Goal: Task Accomplishment & Management: Use online tool/utility

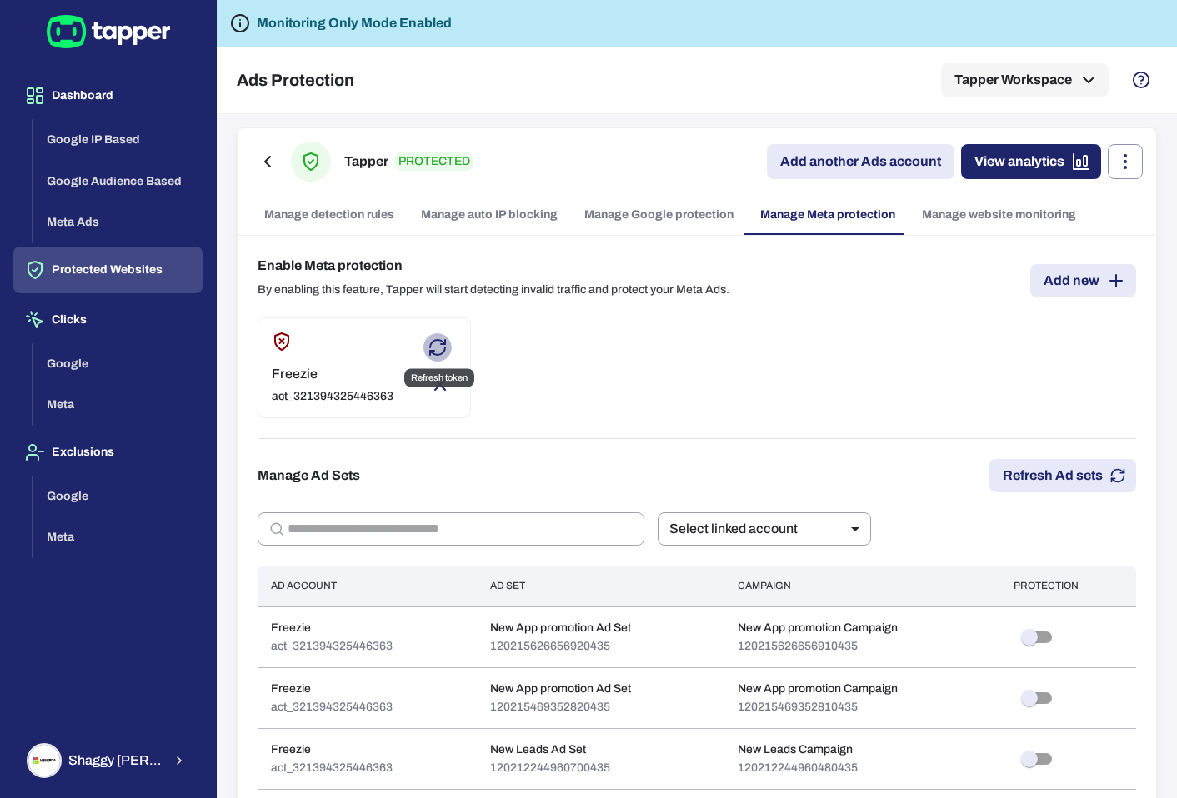
click at [439, 348] on icon "Refresh token" at bounding box center [438, 348] width 20 height 20
click at [1054, 266] on button "Add new" at bounding box center [1083, 280] width 106 height 33
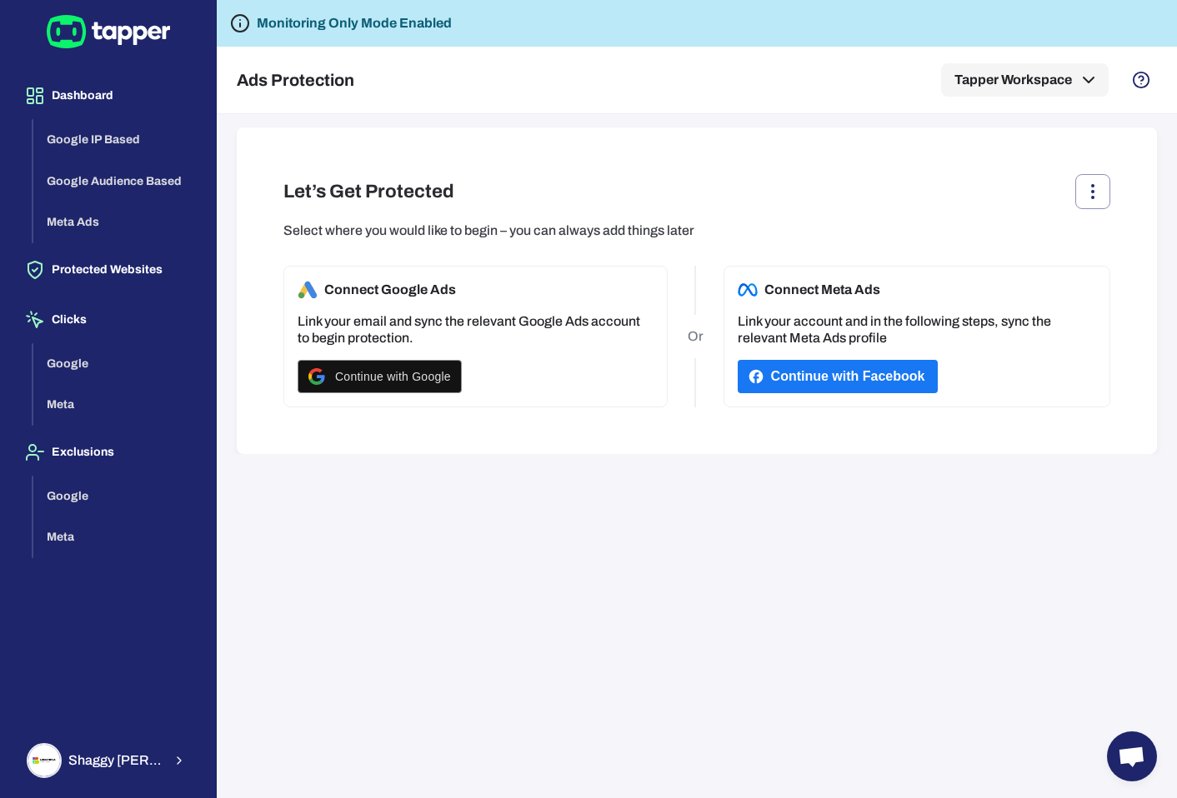
click at [838, 356] on div "Connect Meta Ads Link your account and in the following steps, sync the relevan…" at bounding box center [916, 337] width 387 height 142
click at [828, 374] on button "Continue with Facebook" at bounding box center [838, 376] width 201 height 33
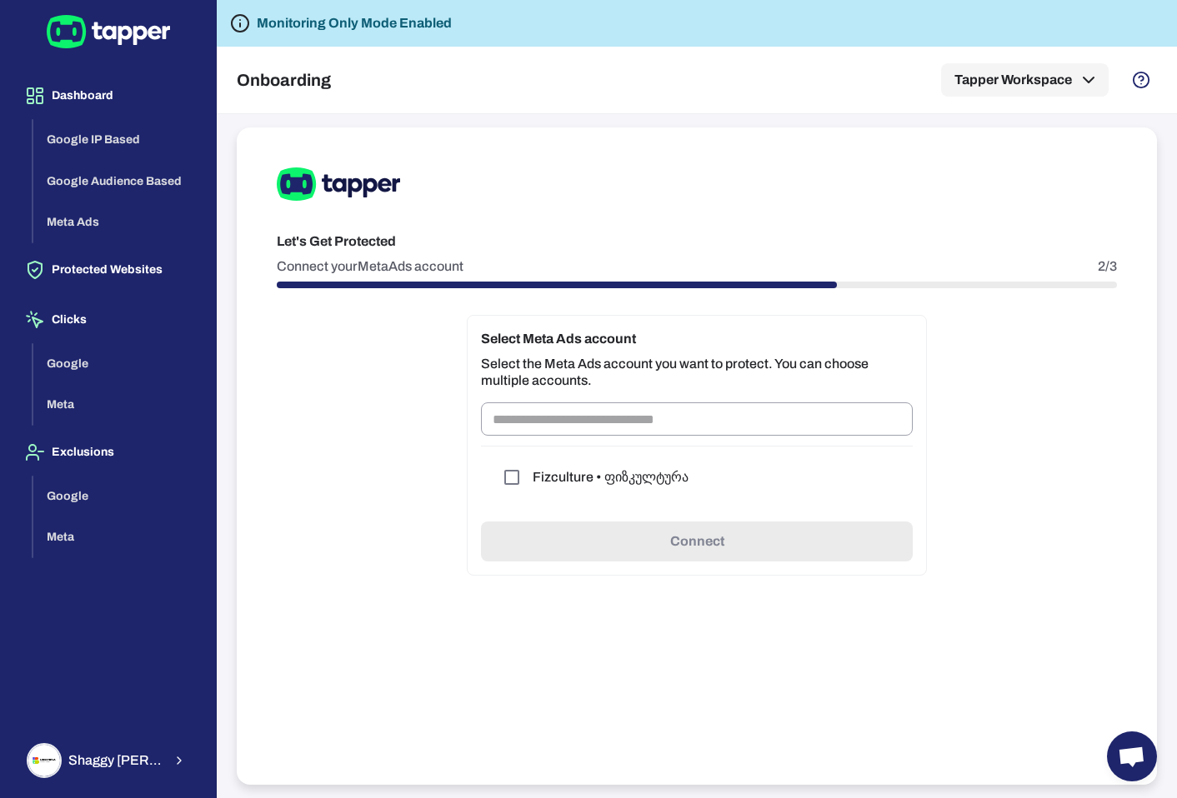
click at [639, 478] on h6 "Fizculture • ფიზკულტურა" at bounding box center [611, 477] width 156 height 17
click at [537, 464] on div "Fizculture • ფიზკულტურა" at bounding box center [696, 477] width 405 height 35
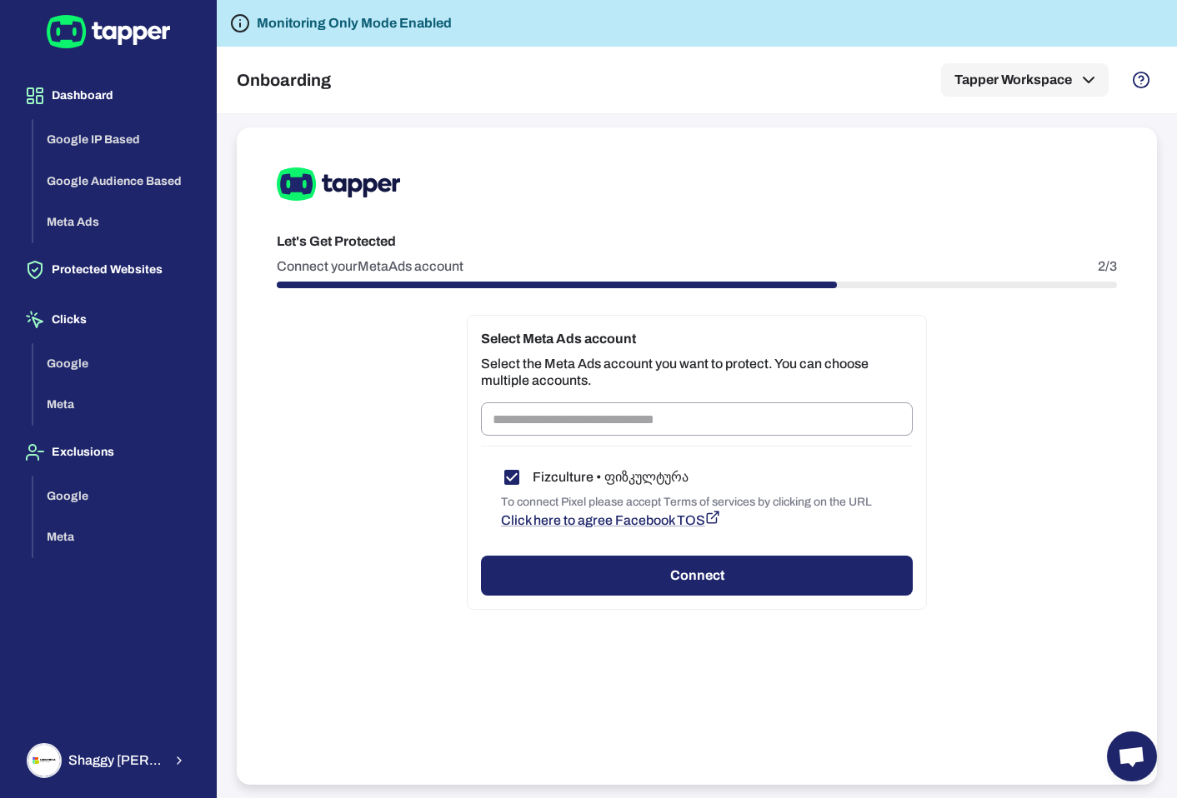
click at [858, 573] on button "Connect" at bounding box center [697, 576] width 432 height 40
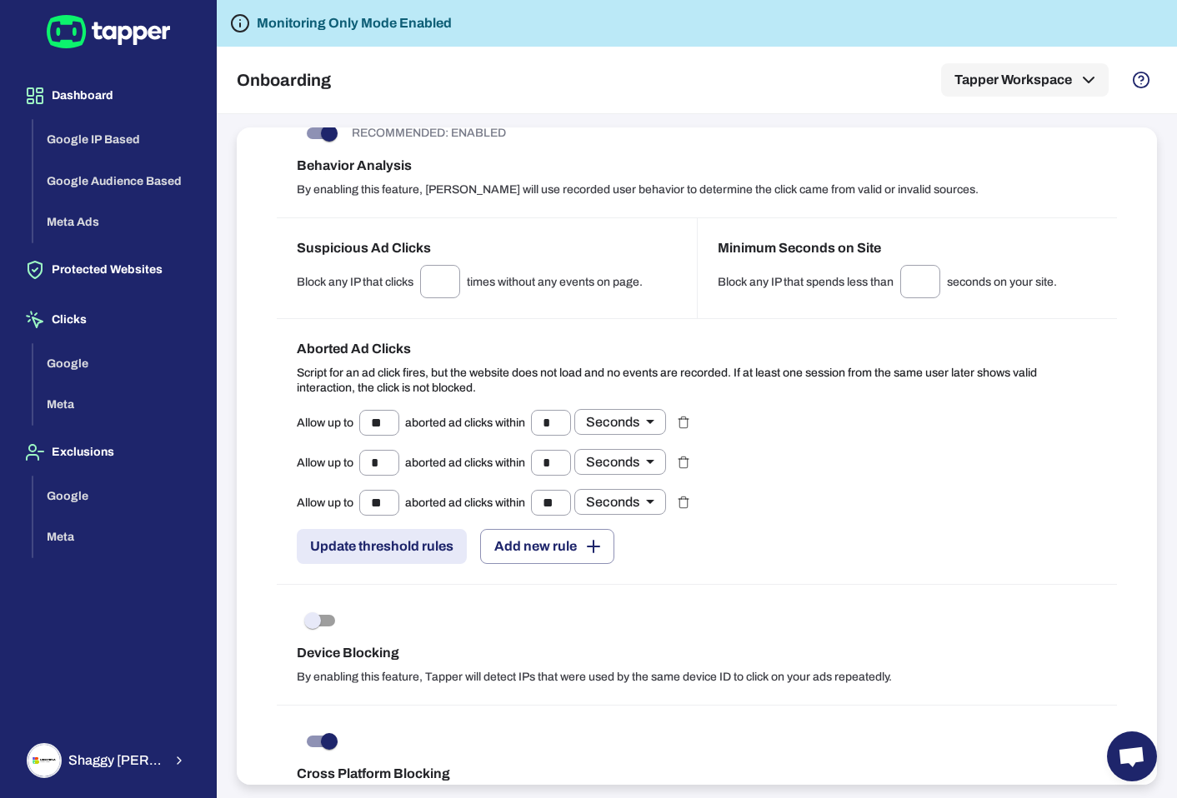
scroll to position [1584, 0]
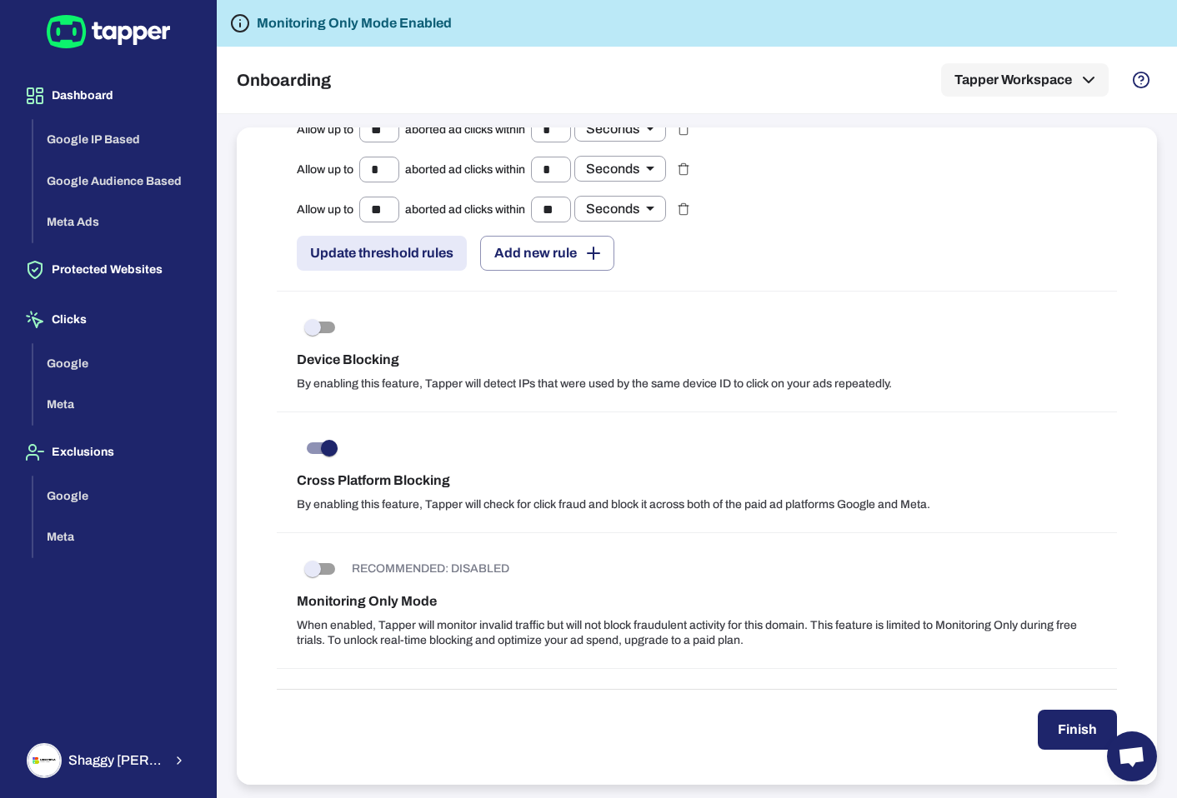
click at [1044, 723] on button "Finish" at bounding box center [1077, 730] width 79 height 40
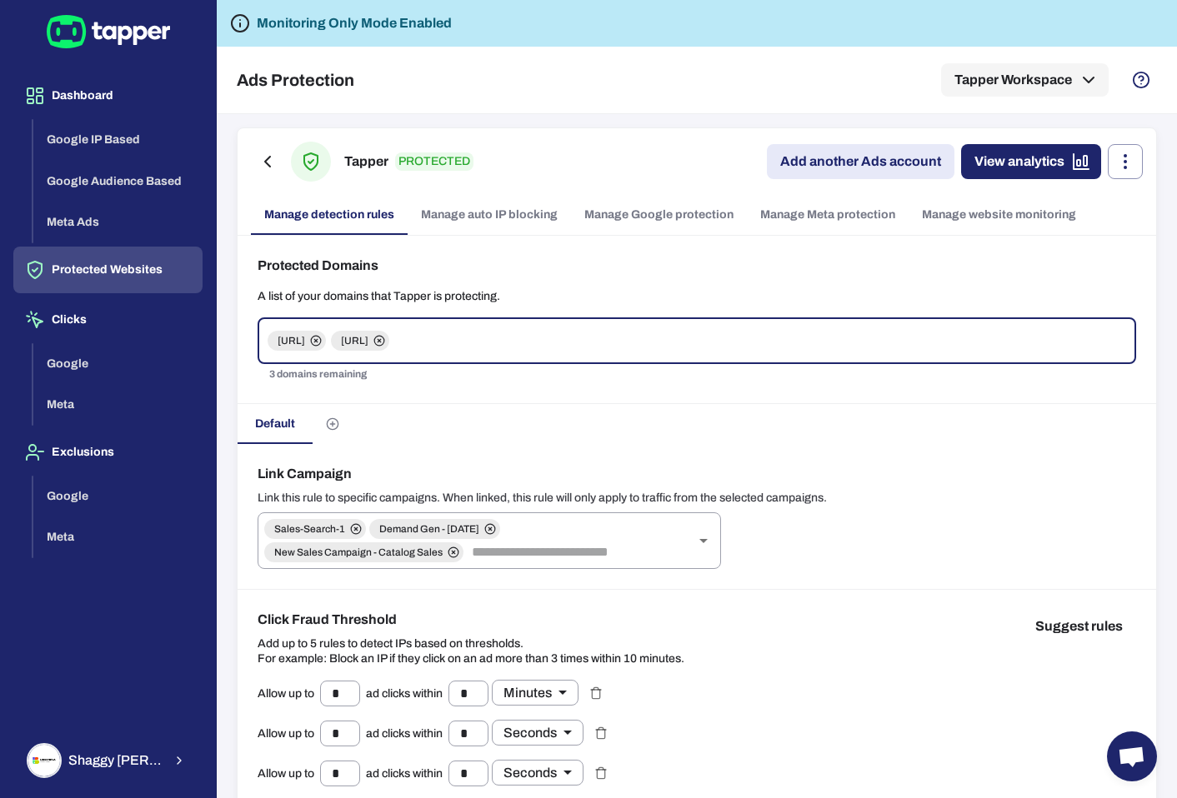
click at [812, 215] on link "Manage Meta protection" at bounding box center [828, 215] width 162 height 40
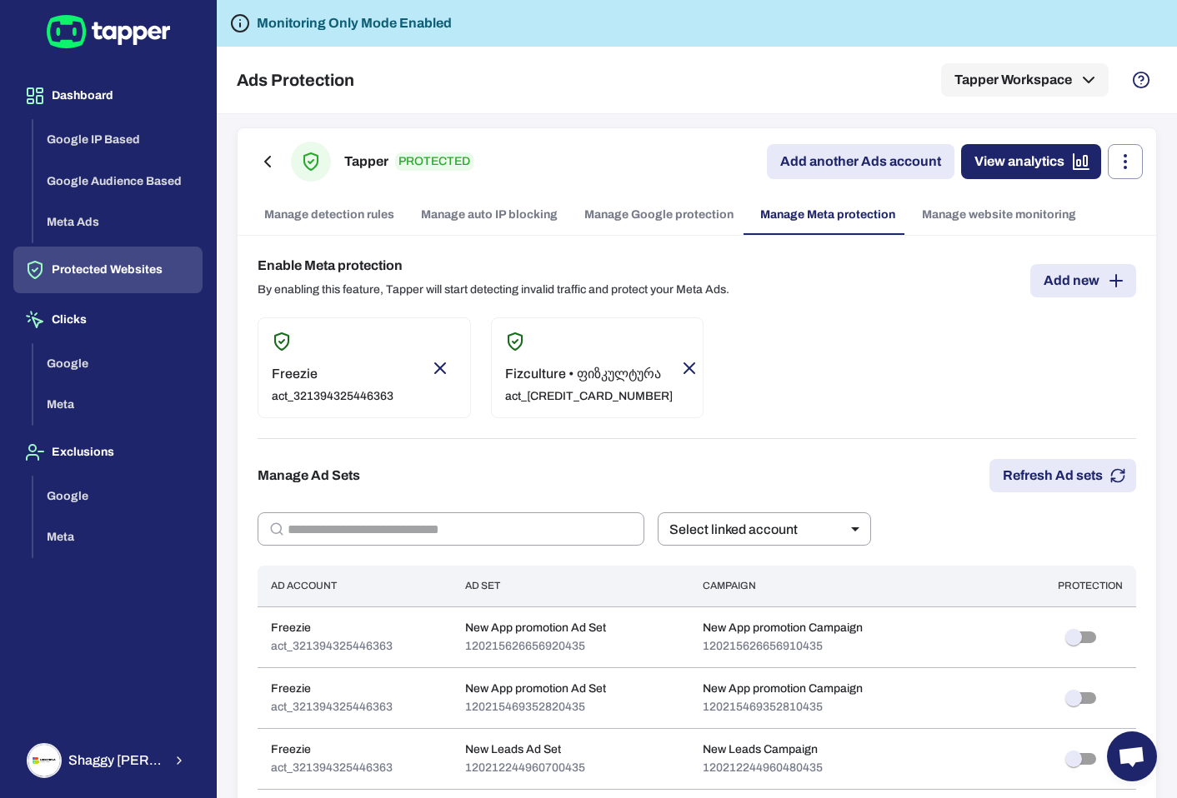
click at [600, 383] on p "Fizculture • ფიზკულტურა" at bounding box center [589, 374] width 168 height 17
type input "****"
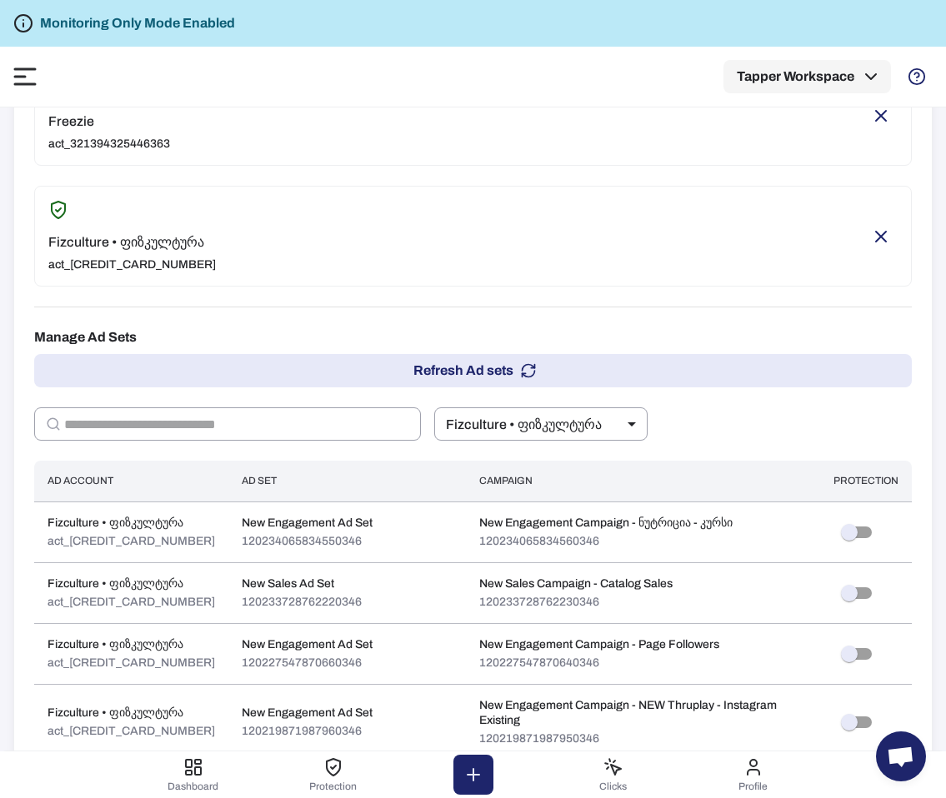
scroll to position [520, 0]
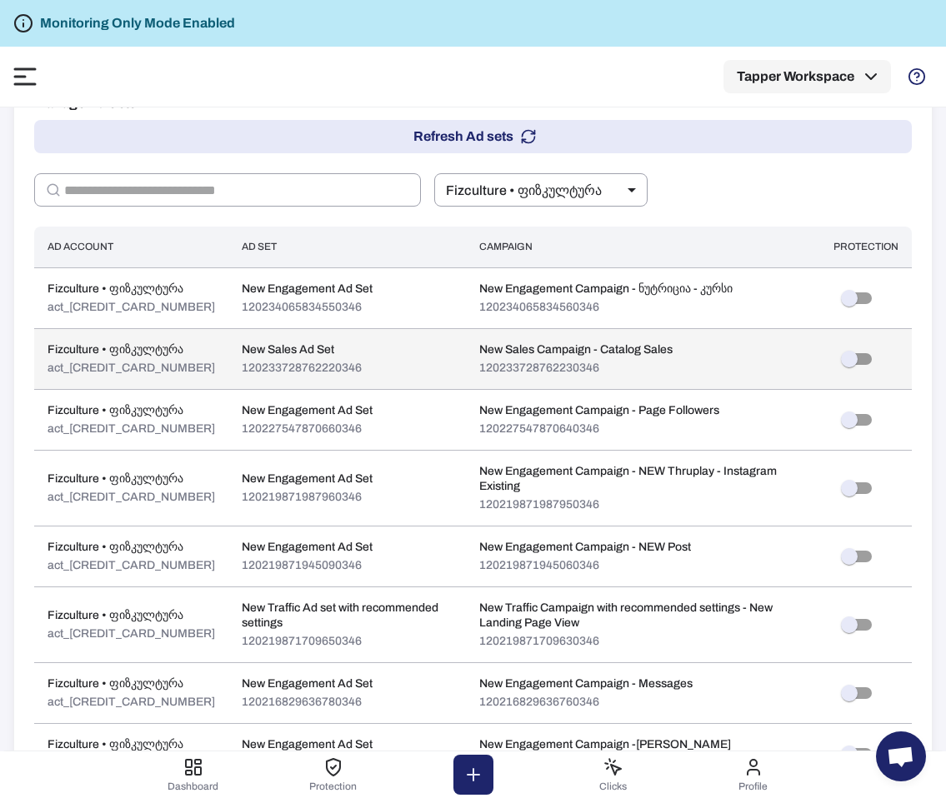
click at [499, 376] on p "120233728762230346" at bounding box center [575, 368] width 193 height 15
click at [313, 376] on p "120233728762220346" at bounding box center [302, 368] width 120 height 15
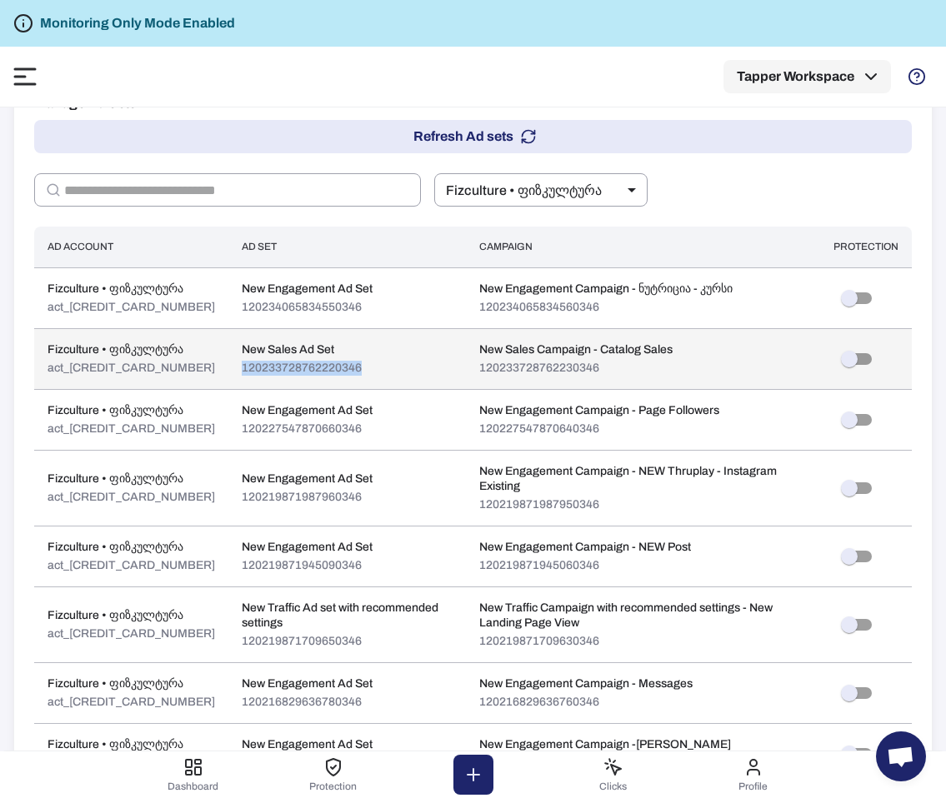
copy p "120233728762220346"
